Goal: Task Accomplishment & Management: Manage account settings

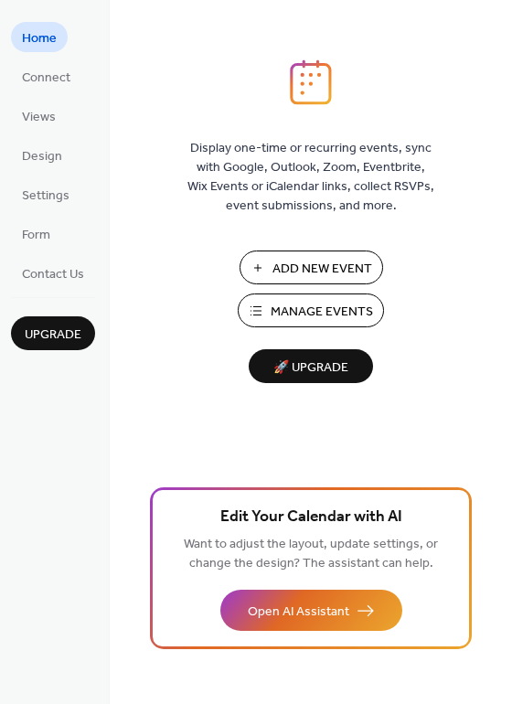
click at [293, 269] on span "Add New Event" at bounding box center [322, 269] width 100 height 19
click at [289, 314] on span "Manage Events" at bounding box center [322, 312] width 102 height 19
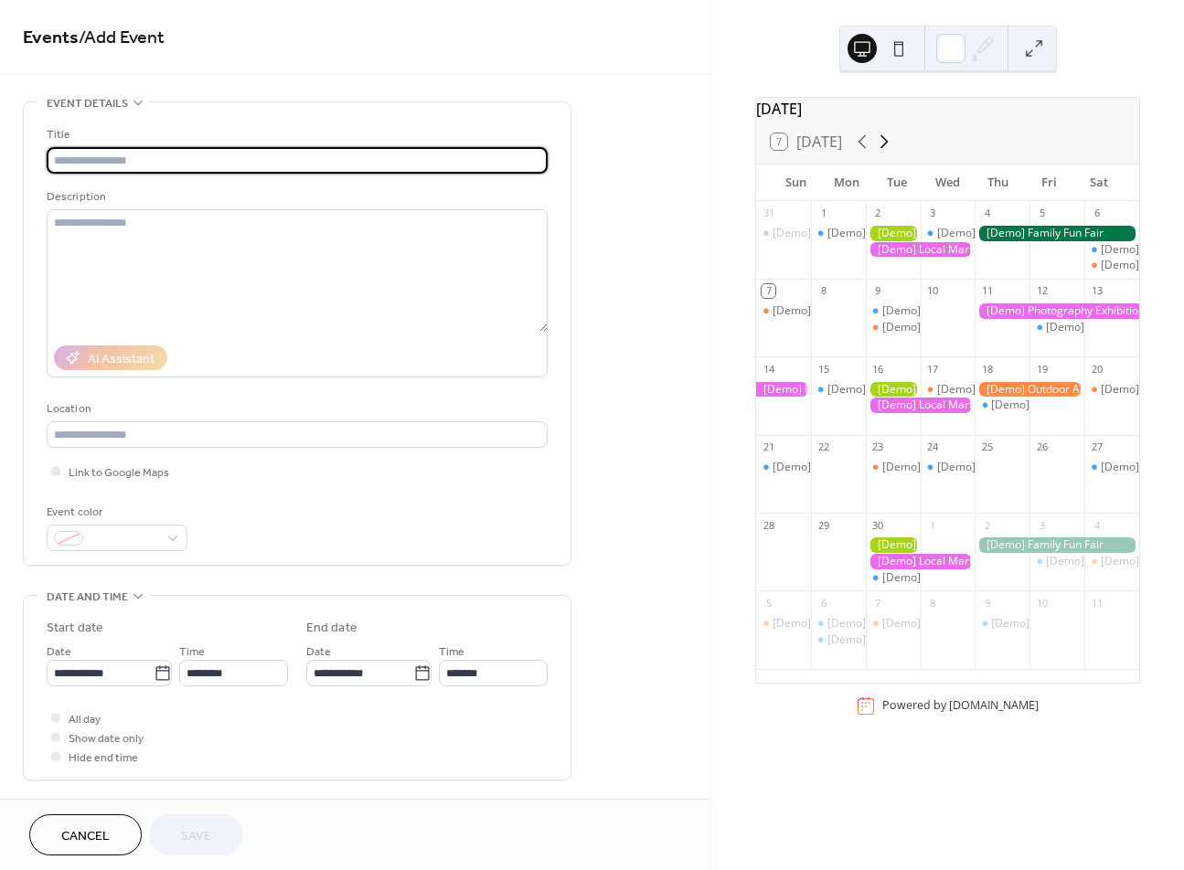
click at [886, 151] on icon at bounding box center [884, 142] width 22 height 22
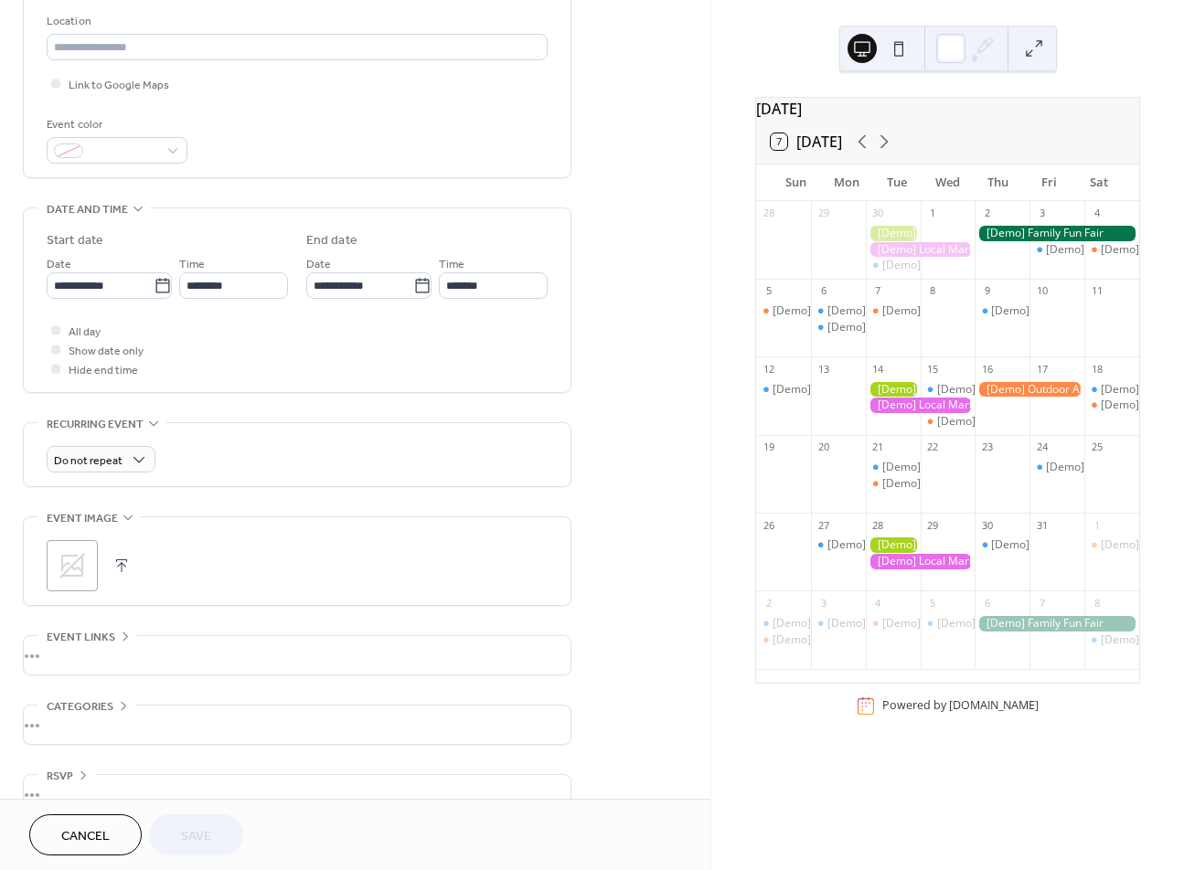
scroll to position [421, 0]
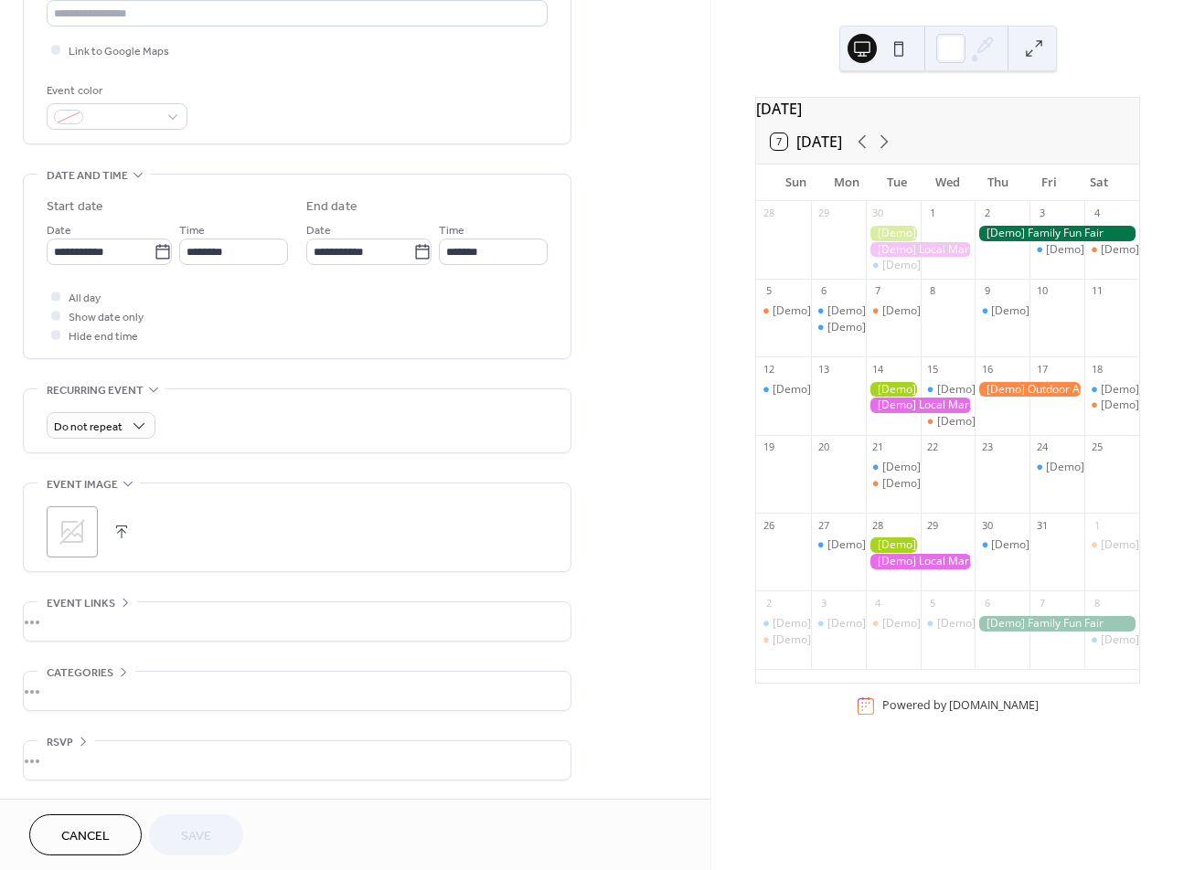
click at [66, 838] on span "Cancel" at bounding box center [85, 836] width 48 height 19
